Goal: Task Accomplishment & Management: Manage account settings

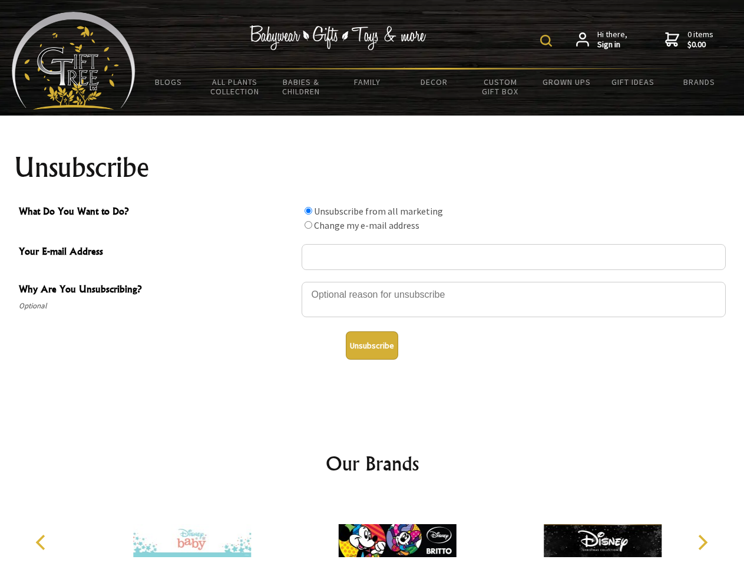
click at [548, 41] on img at bounding box center [546, 41] width 12 height 12
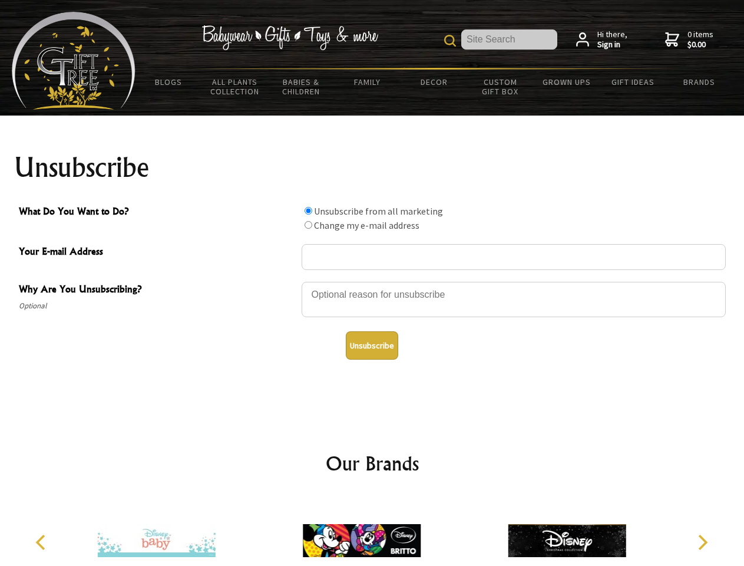
click at [372, 281] on div at bounding box center [514, 300] width 424 height 41
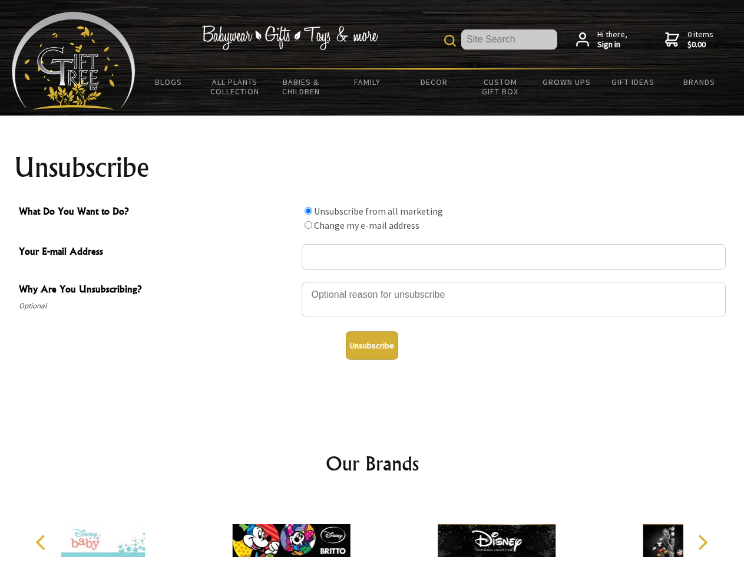
click at [308, 210] on input "What Do You Want to Do?" at bounding box center [309, 211] width 8 height 8
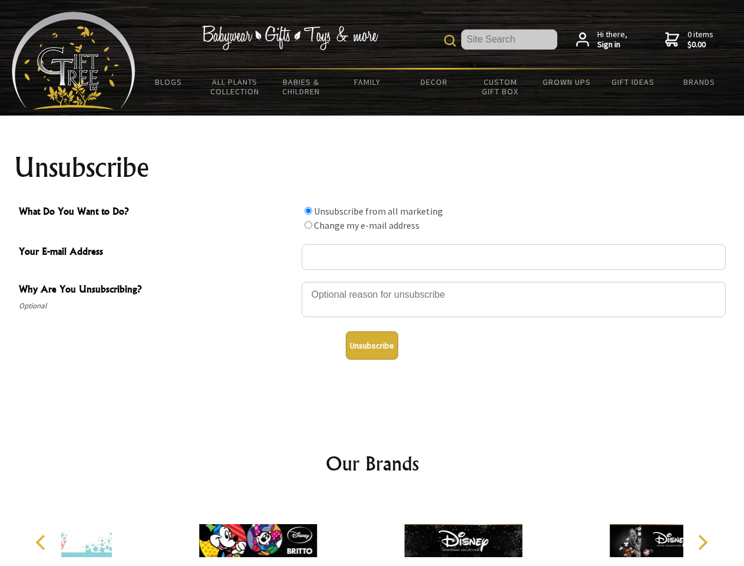
click at [308, 225] on input "What Do You Want to Do?" at bounding box center [309, 225] width 8 height 8
radio input "true"
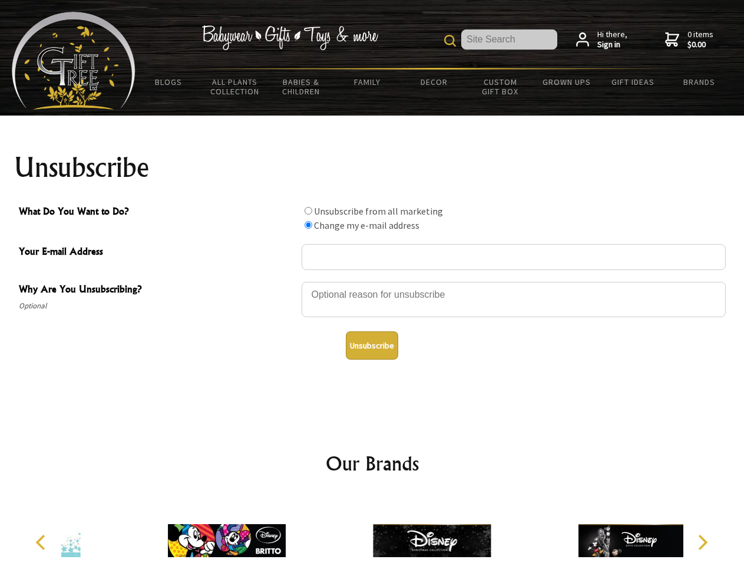
click at [372, 345] on button "Unsubscribe" at bounding box center [372, 345] width 52 height 28
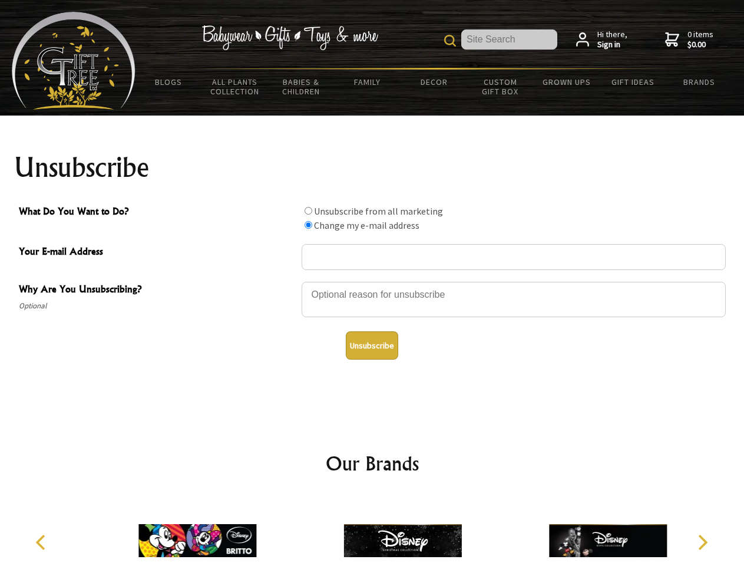
click at [42, 542] on icon "Previous" at bounding box center [41, 541] width 15 height 15
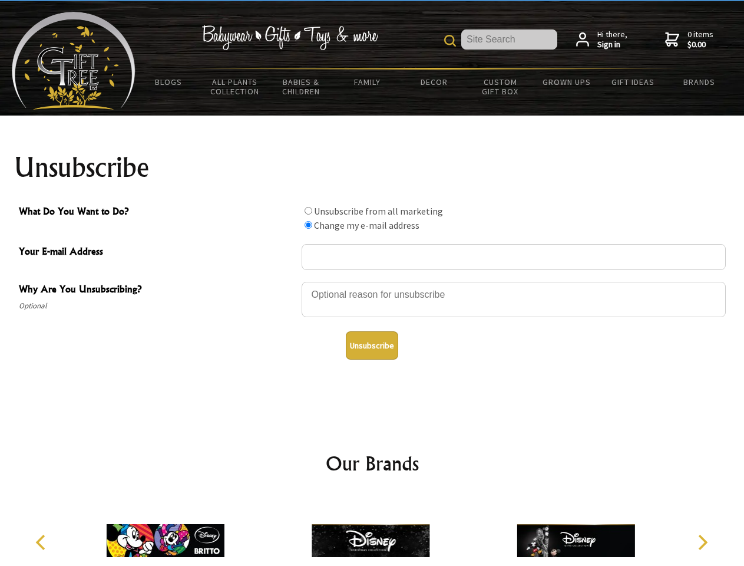
click at [702, 542] on icon "Next" at bounding box center [701, 541] width 15 height 15
